Goal: Find specific page/section: Find specific page/section

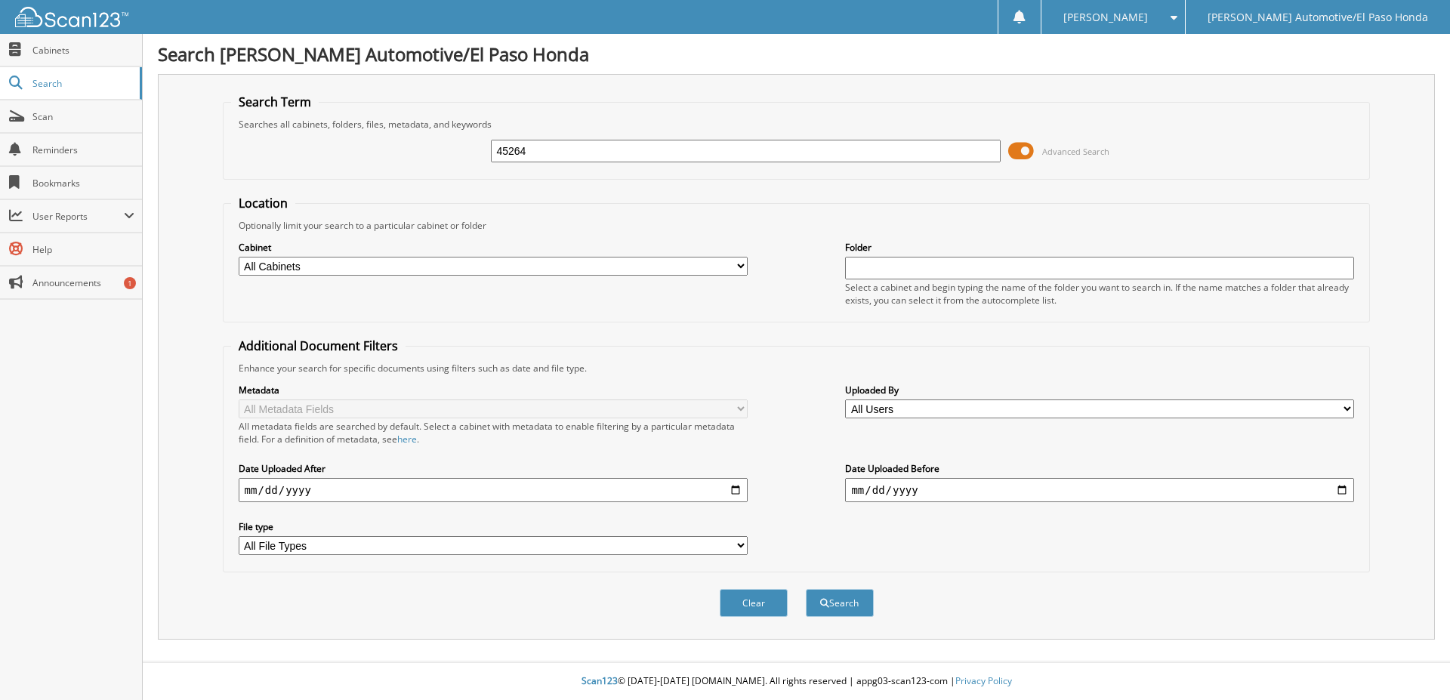
type input "45264"
click at [806, 589] on button "Search" at bounding box center [840, 603] width 68 height 28
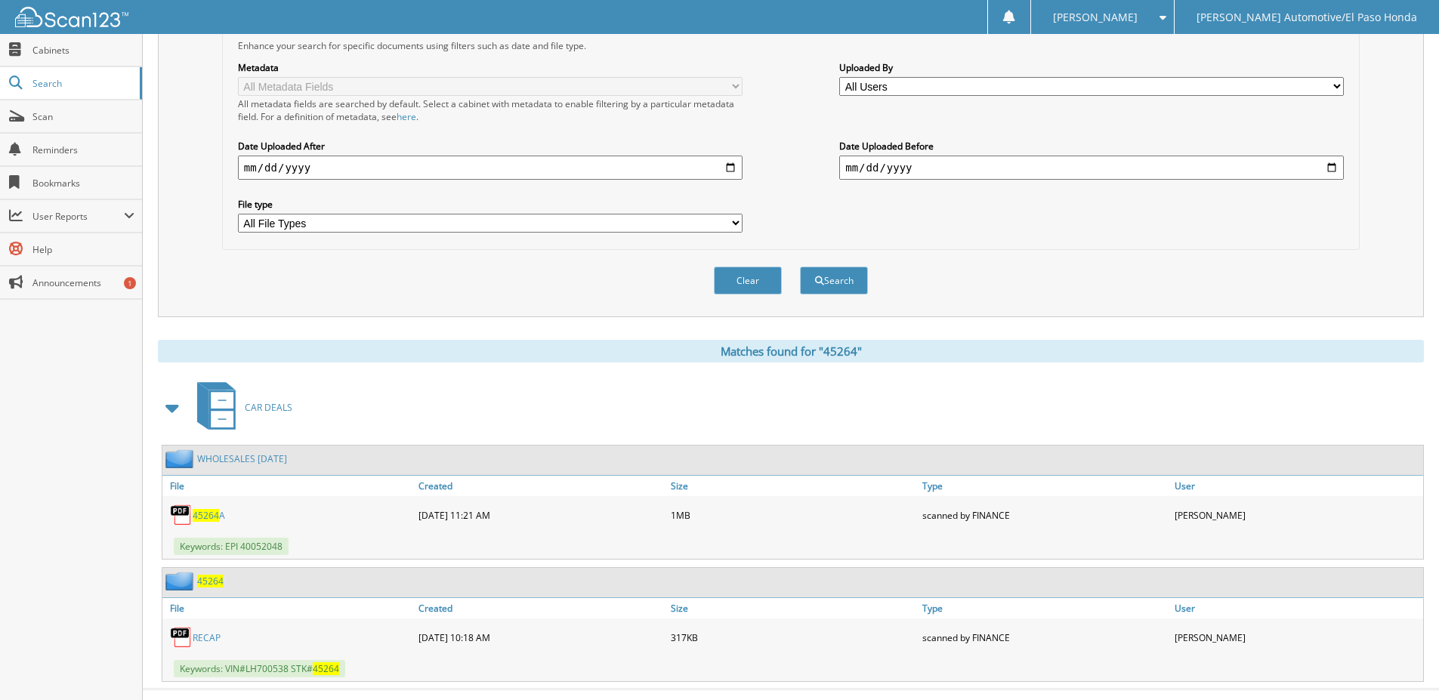
scroll to position [351, 0]
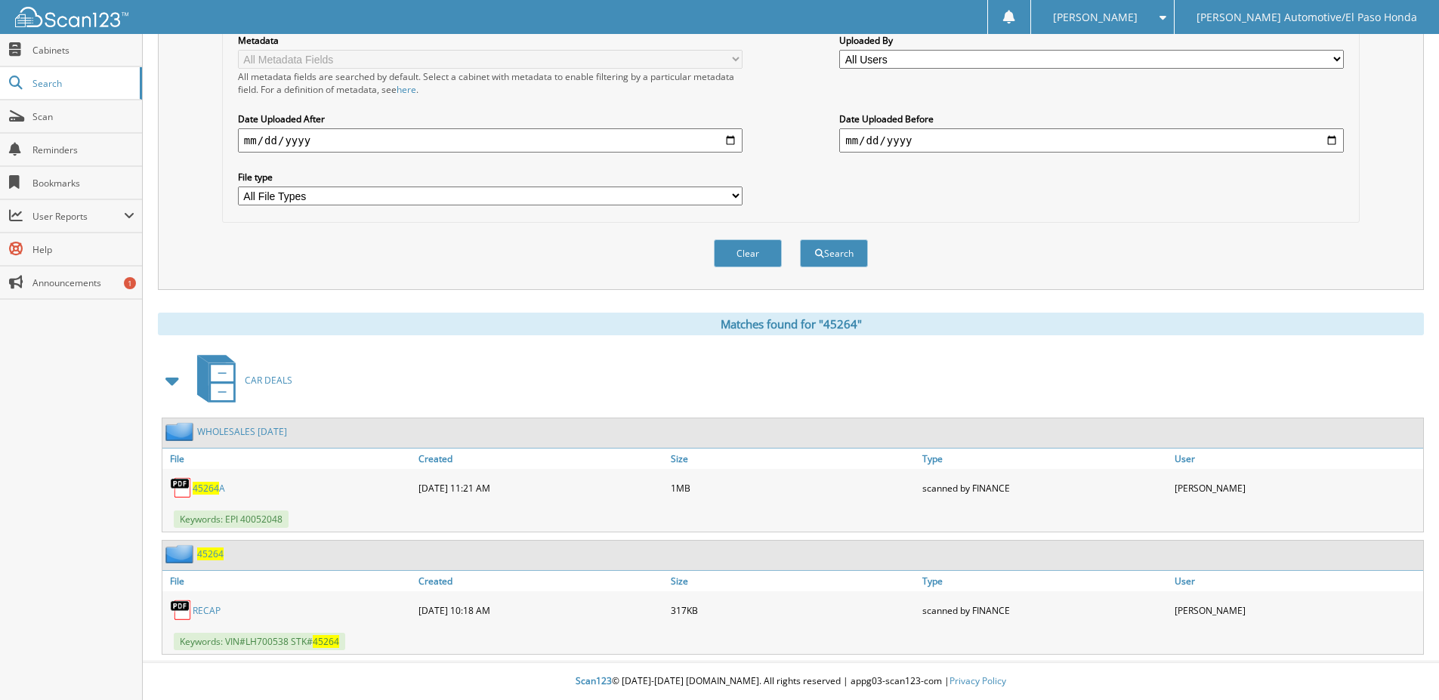
click at [213, 561] on div "45264" at bounding box center [192, 554] width 61 height 19
click at [215, 550] on span "45264" at bounding box center [210, 554] width 26 height 13
